Goal: Obtain resource: Download file/media

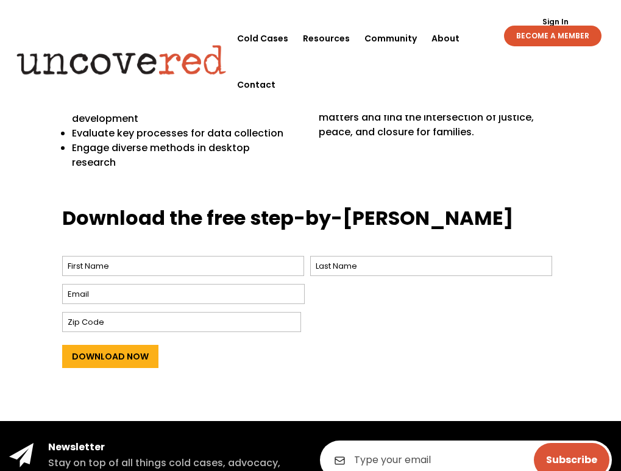
scroll to position [505, 0]
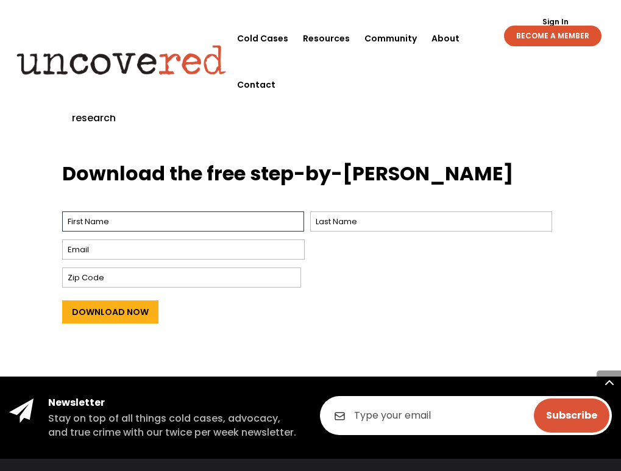
click at [224, 212] on input "First" at bounding box center [183, 222] width 242 height 20
type input "Rhonda"
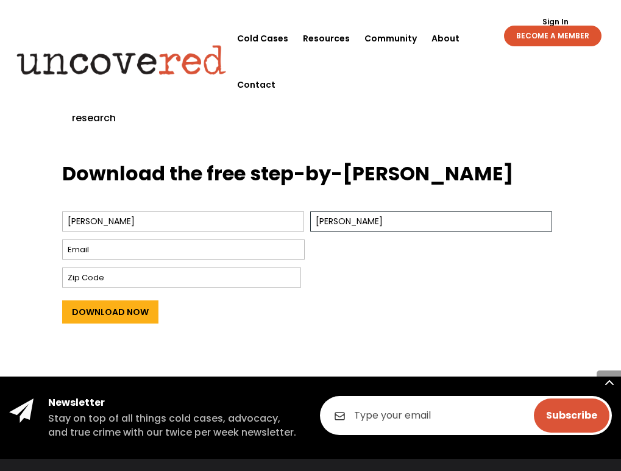
type input "Wickline"
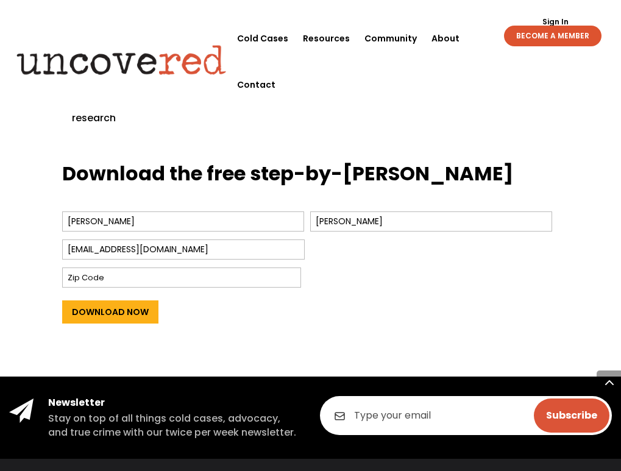
type input "[EMAIL_ADDRESS][DOMAIN_NAME]"
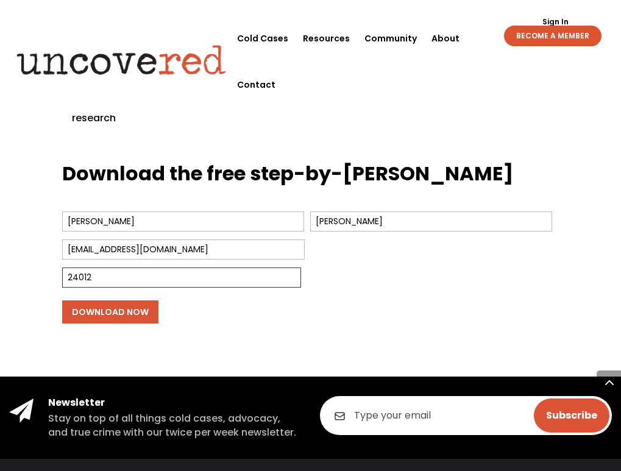
type input "24012"
click at [138, 301] on input "Download Now" at bounding box center [110, 312] width 96 height 23
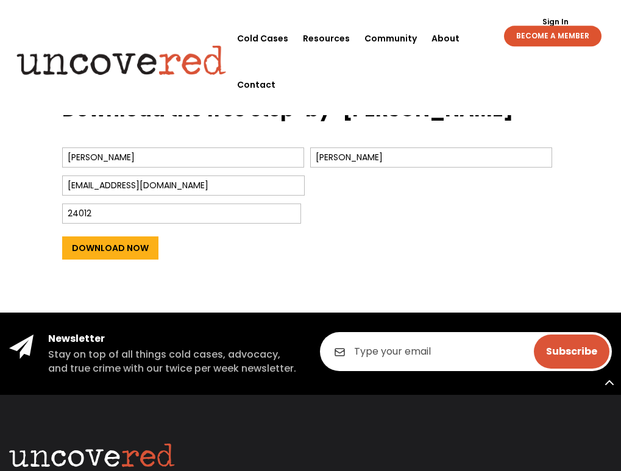
scroll to position [589, 0]
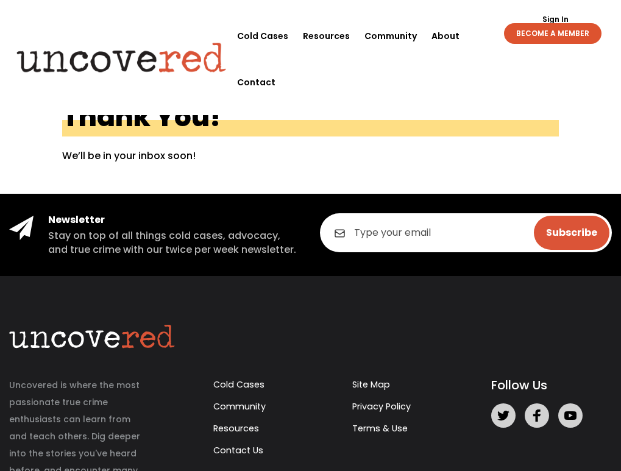
click at [495, 239] on input "email" at bounding box center [466, 232] width 293 height 39
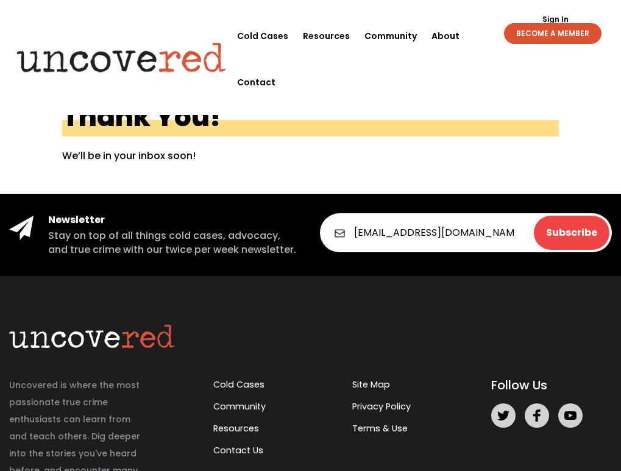
type input "[EMAIL_ADDRESS][DOMAIN_NAME]"
click at [583, 232] on input "Subscribe" at bounding box center [572, 233] width 76 height 34
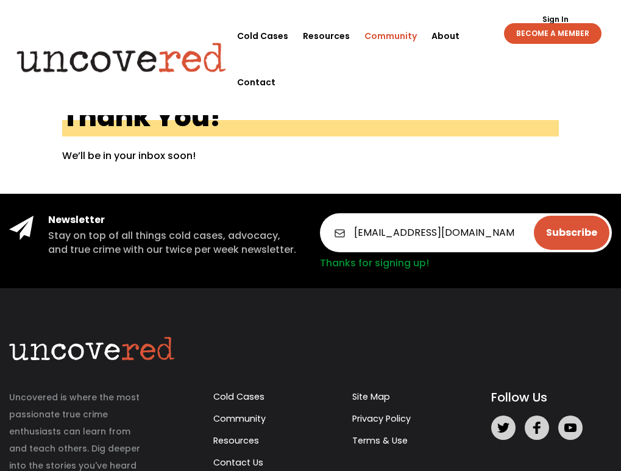
click at [382, 35] on link "Community" at bounding box center [391, 36] width 52 height 46
click at [276, 37] on link "Cold Cases" at bounding box center [262, 36] width 51 height 46
